Goal: Information Seeking & Learning: Learn about a topic

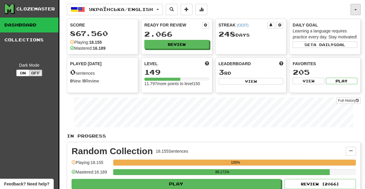
click at [356, 9] on span "button" at bounding box center [356, 9] width 2 height 1
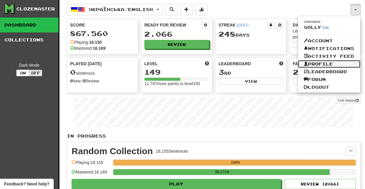
click at [331, 64] on link "Profile" at bounding box center [329, 64] width 62 height 8
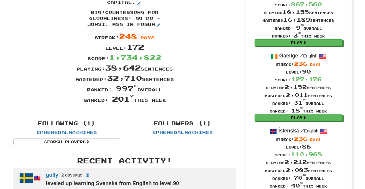
scroll to position [65, 0]
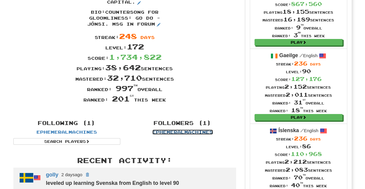
click at [184, 132] on link "Ephemeralmachines" at bounding box center [183, 131] width 61 height 5
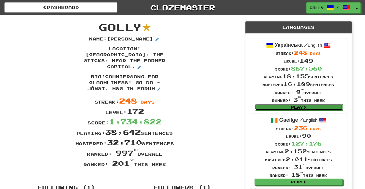
click at [289, 107] on link "Play" at bounding box center [299, 107] width 88 height 7
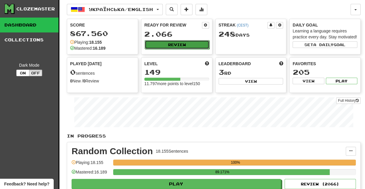
click at [186, 44] on button "Review" at bounding box center [177, 44] width 65 height 9
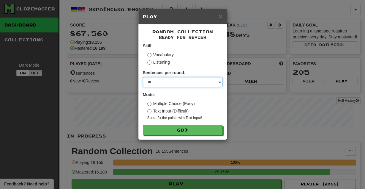
select select "********"
click option "********" at bounding box center [0, 0] width 0 height 0
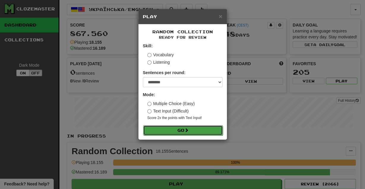
click at [181, 132] on button "Go" at bounding box center [183, 130] width 80 height 10
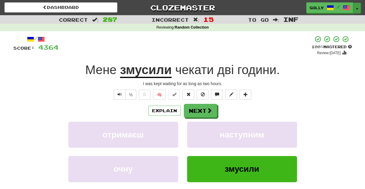
click at [357, 12] on button "Toggle Dropdown" at bounding box center [358, 8] width 8 height 11
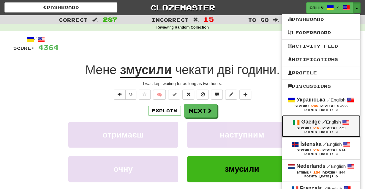
click at [309, 124] on strong "Gaeilge" at bounding box center [311, 122] width 19 height 6
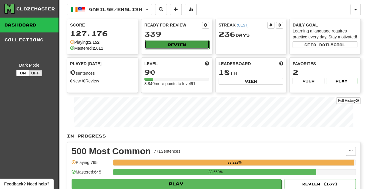
click at [164, 41] on button "Review" at bounding box center [177, 44] width 65 height 9
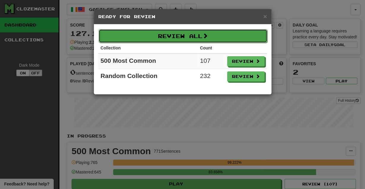
click at [192, 38] on button "Review All" at bounding box center [183, 36] width 169 height 14
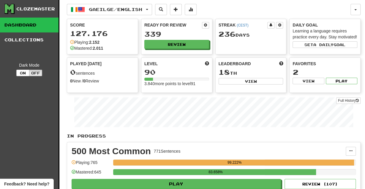
select select "********"
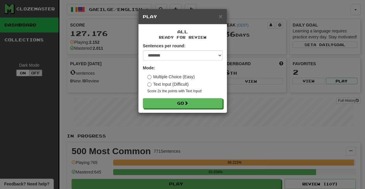
click at [176, 98] on form "Sentences per round: * ** ** ** ** ** *** ******** Mode: Multiple Choice (Easy)…" at bounding box center [183, 75] width 80 height 65
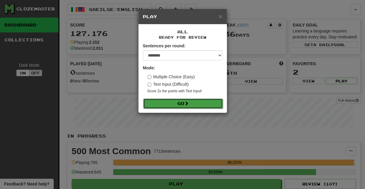
click at [175, 103] on button "Go" at bounding box center [183, 103] width 80 height 10
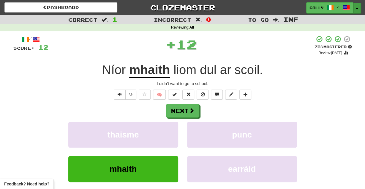
click at [359, 4] on button "Toggle Dropdown" at bounding box center [358, 8] width 8 height 11
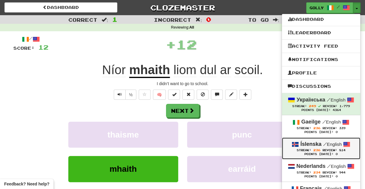
click at [318, 148] on span "236" at bounding box center [317, 150] width 7 height 4
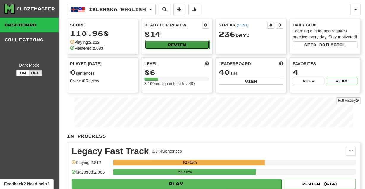
click at [191, 41] on button "Review" at bounding box center [177, 44] width 65 height 9
select select "********"
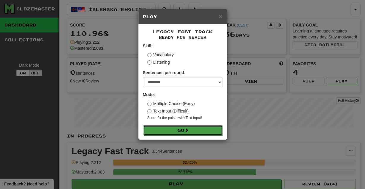
click at [189, 131] on span at bounding box center [187, 130] width 4 height 4
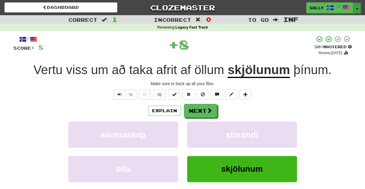
click at [357, 7] on button "Toggle Dropdown" at bounding box center [358, 8] width 8 height 11
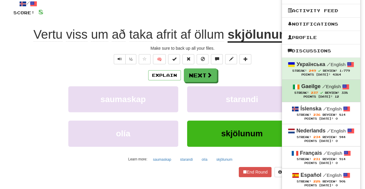
scroll to position [37, 0]
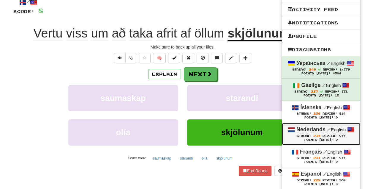
click at [314, 134] on span "234" at bounding box center [317, 136] width 7 height 4
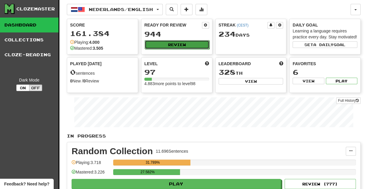
click at [198, 47] on button "Review" at bounding box center [177, 44] width 65 height 9
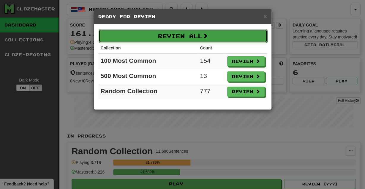
click at [205, 40] on button "Review All" at bounding box center [183, 36] width 169 height 14
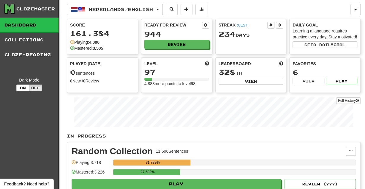
select select "********"
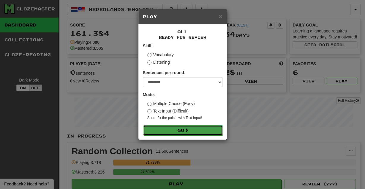
click at [200, 132] on button "Go" at bounding box center [183, 130] width 80 height 10
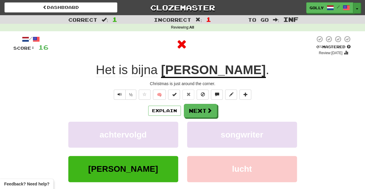
click at [357, 7] on button "Toggle Dropdown" at bounding box center [358, 8] width 8 height 11
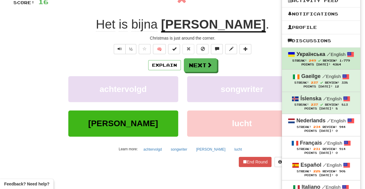
scroll to position [46, 0]
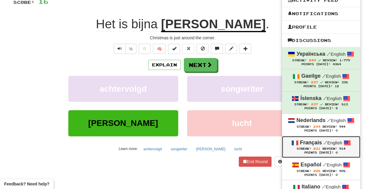
click at [311, 151] on div "Points [DATE]: 0" at bounding box center [321, 153] width 67 height 4
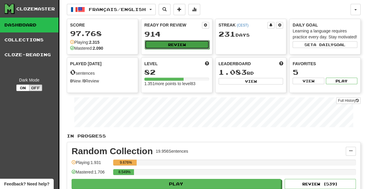
click at [194, 47] on button "Review" at bounding box center [177, 44] width 65 height 9
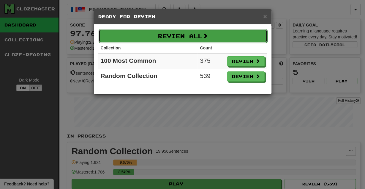
click at [200, 38] on button "Review All" at bounding box center [183, 36] width 169 height 14
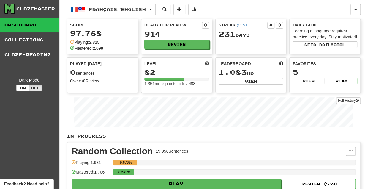
select select "********"
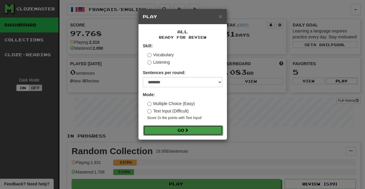
click at [167, 128] on button "Go" at bounding box center [183, 130] width 80 height 10
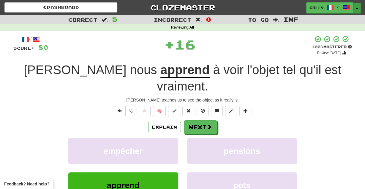
click at [358, 9] on span "button" at bounding box center [357, 8] width 2 height 1
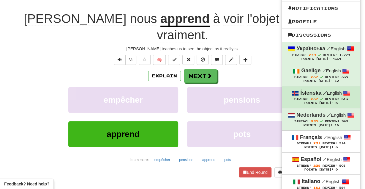
scroll to position [52, 0]
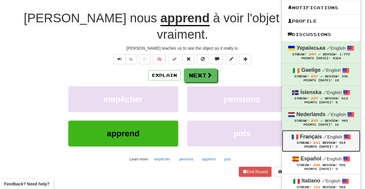
click at [321, 146] on div "Points [DATE]: 0" at bounding box center [321, 147] width 67 height 4
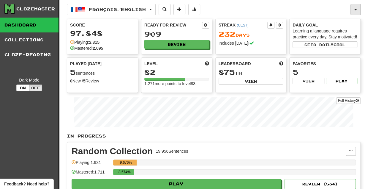
click at [354, 10] on button "button" at bounding box center [356, 9] width 10 height 11
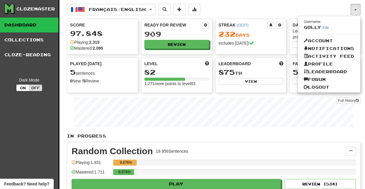
click at [305, 139] on div "In Progress Random Collection 19.956 Sentences Manage Sentences Unpin from Dash…" at bounding box center [214, 178] width 294 height 90
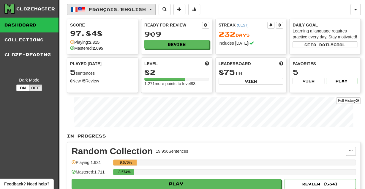
click at [154, 11] on button "Français / English" at bounding box center [111, 9] width 89 height 11
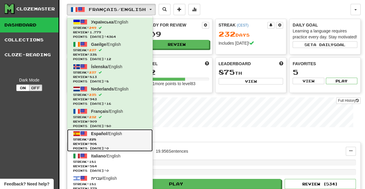
click at [108, 139] on span "Streak: 228" at bounding box center [110, 139] width 74 height 4
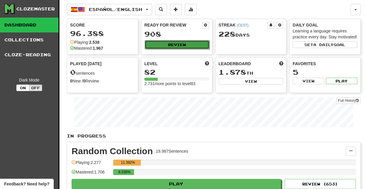
click at [175, 44] on button "Review" at bounding box center [177, 44] width 65 height 9
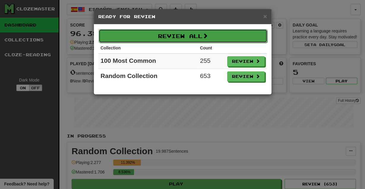
click at [192, 38] on button "Review All" at bounding box center [183, 36] width 169 height 14
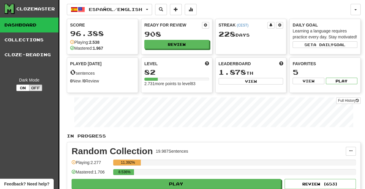
select select "********"
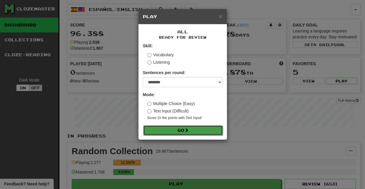
click at [179, 126] on button "Go" at bounding box center [183, 130] width 80 height 10
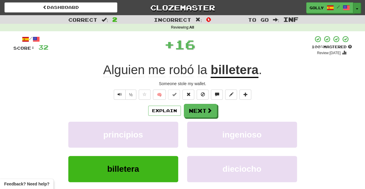
click at [360, 9] on button "Toggle Dropdown" at bounding box center [358, 8] width 8 height 11
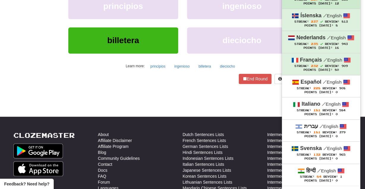
scroll to position [133, 0]
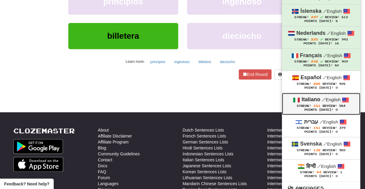
click at [317, 107] on div "Streak: 181 Review: 584" at bounding box center [321, 105] width 67 height 4
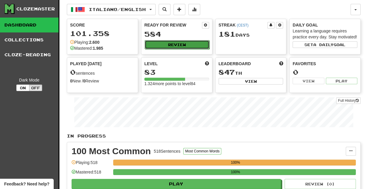
click at [192, 47] on button "Review" at bounding box center [177, 44] width 65 height 9
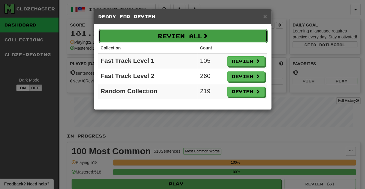
click at [203, 35] on button "Review All" at bounding box center [183, 36] width 169 height 14
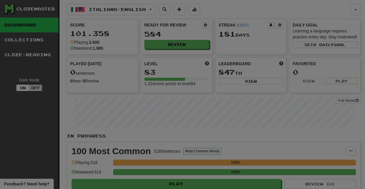
select select "********"
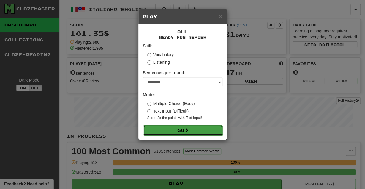
click at [188, 128] on span at bounding box center [187, 130] width 4 height 4
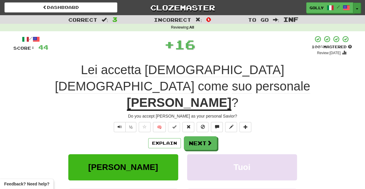
click at [356, 8] on button "Toggle Dropdown" at bounding box center [358, 8] width 8 height 11
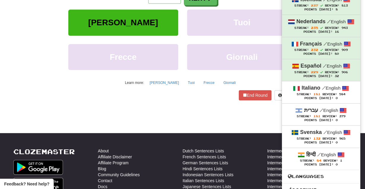
scroll to position [145, 0]
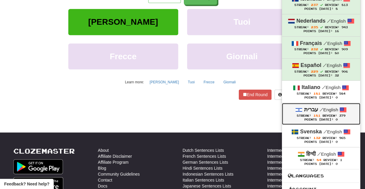
click at [313, 120] on div "Points [DATE]: 0" at bounding box center [321, 120] width 67 height 4
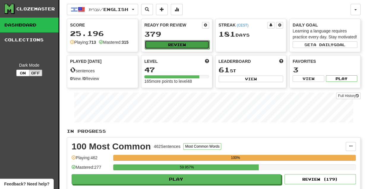
click at [186, 44] on button "Review" at bounding box center [177, 44] width 65 height 9
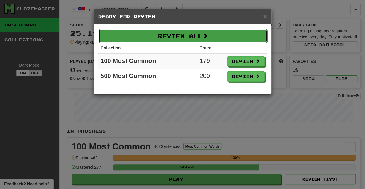
click at [220, 38] on button "Review All" at bounding box center [183, 36] width 169 height 14
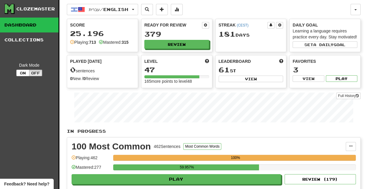
select select "********"
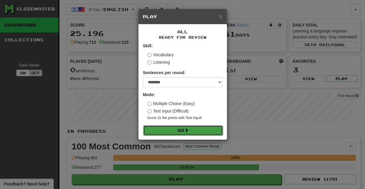
click at [192, 132] on button "Go" at bounding box center [183, 130] width 80 height 10
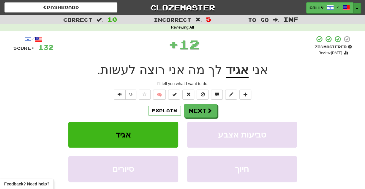
click at [356, 9] on button "Toggle Dropdown" at bounding box center [358, 8] width 8 height 11
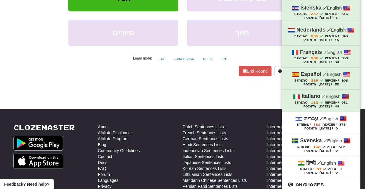
scroll to position [139, 0]
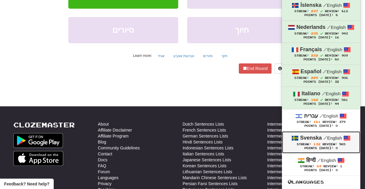
click at [307, 141] on div "Svenska / English" at bounding box center [321, 138] width 67 height 8
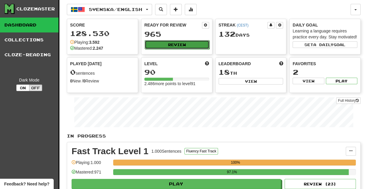
click at [189, 46] on button "Review" at bounding box center [177, 44] width 65 height 9
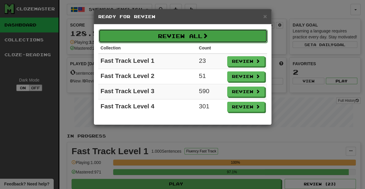
click at [200, 38] on button "Review All" at bounding box center [183, 36] width 169 height 14
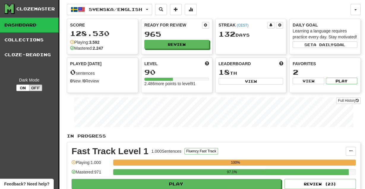
select select "********"
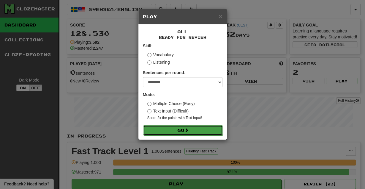
click at [178, 129] on button "Go" at bounding box center [183, 130] width 80 height 10
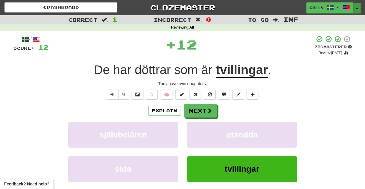
click at [360, 5] on button "Toggle Dropdown" at bounding box center [358, 8] width 8 height 11
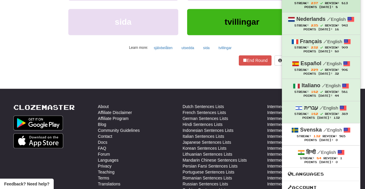
scroll to position [147, 0]
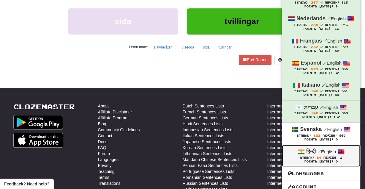
click at [307, 158] on div "Streak: 84 Review: 1" at bounding box center [321, 157] width 67 height 4
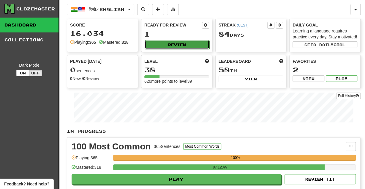
click at [174, 45] on button "Review" at bounding box center [177, 44] width 65 height 9
select select "********"
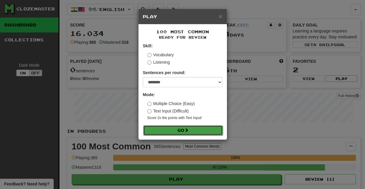
click at [178, 129] on button "Go" at bounding box center [183, 130] width 80 height 10
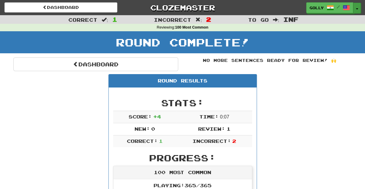
click at [361, 6] on button "Toggle Dropdown" at bounding box center [358, 8] width 8 height 11
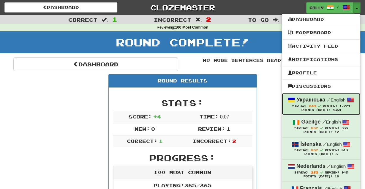
click at [303, 105] on span "Streak:" at bounding box center [300, 105] width 15 height 3
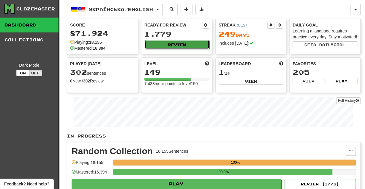
click at [192, 45] on button "Review" at bounding box center [177, 44] width 65 height 9
select select "********"
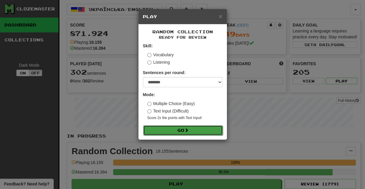
click at [174, 132] on button "Go" at bounding box center [183, 130] width 80 height 10
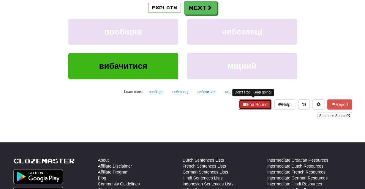
click at [264, 103] on button "End Round" at bounding box center [255, 104] width 33 height 10
